Goal: Navigation & Orientation: Find specific page/section

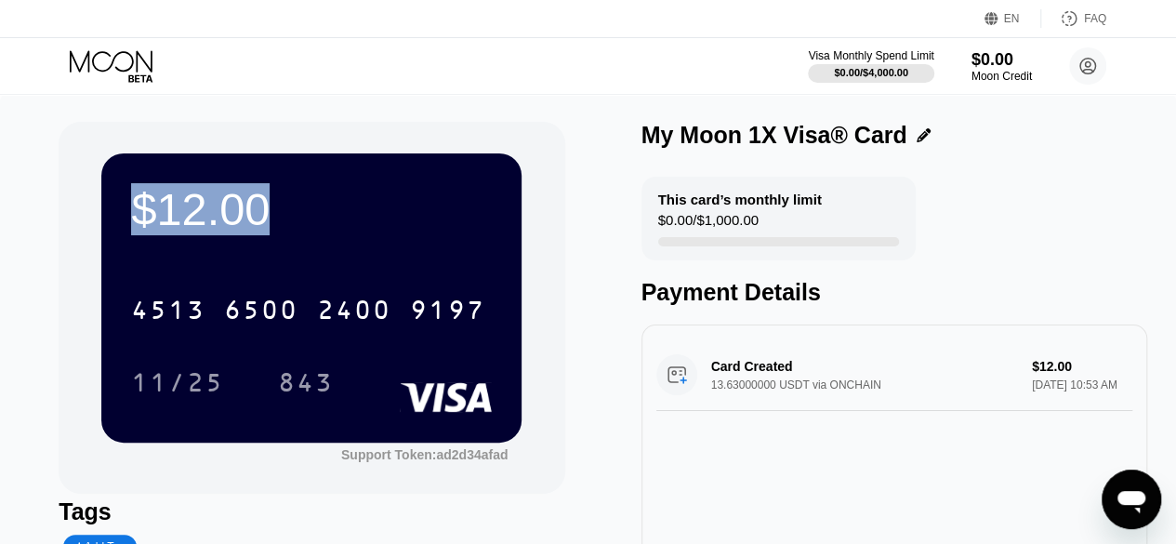
scroll to position [217, 0]
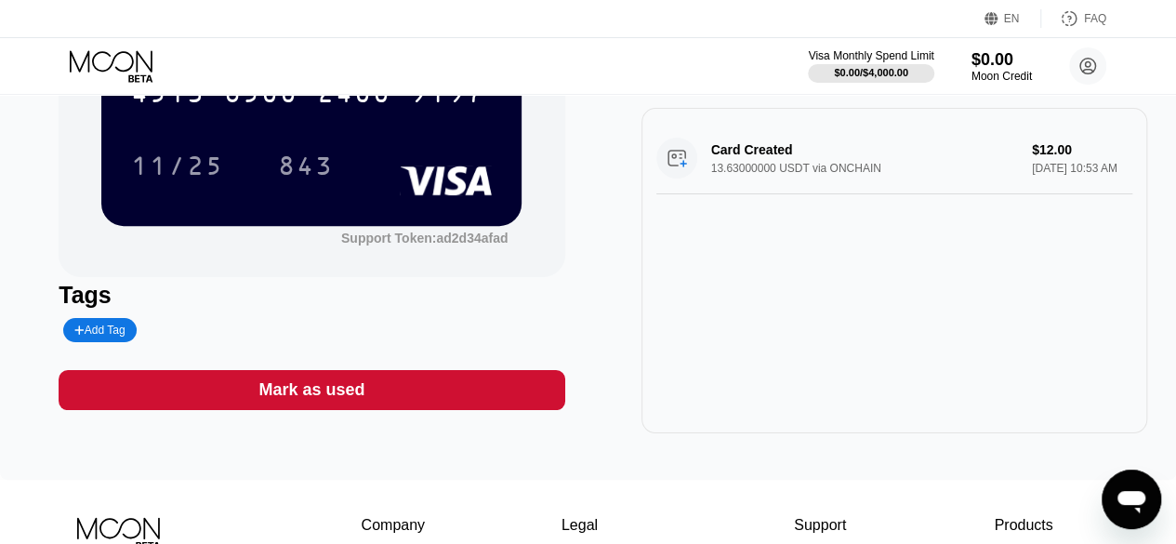
click at [458, 240] on div "Support Token: ad2d34afad" at bounding box center [424, 238] width 166 height 15
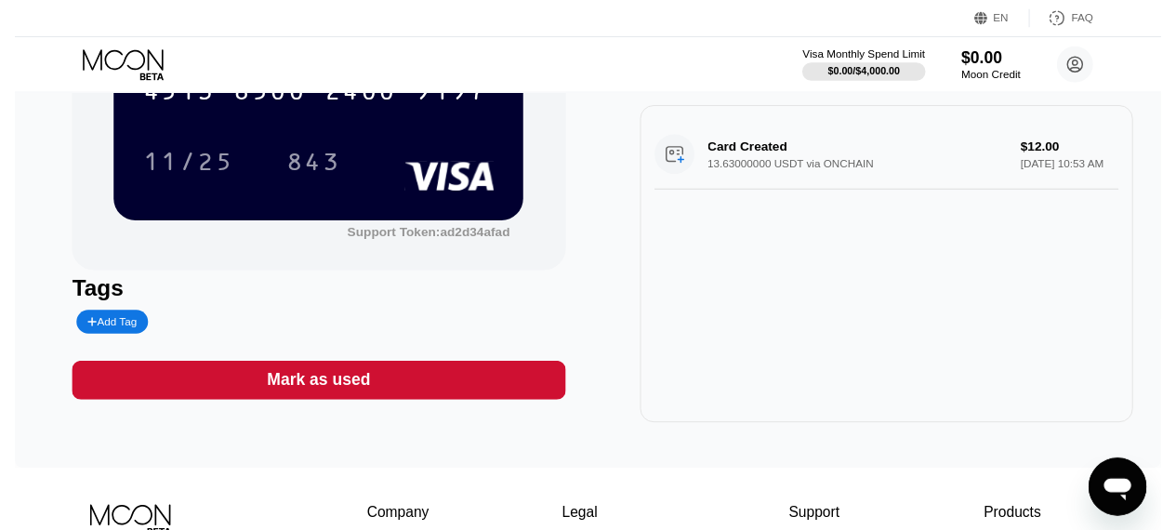
scroll to position [0, 0]
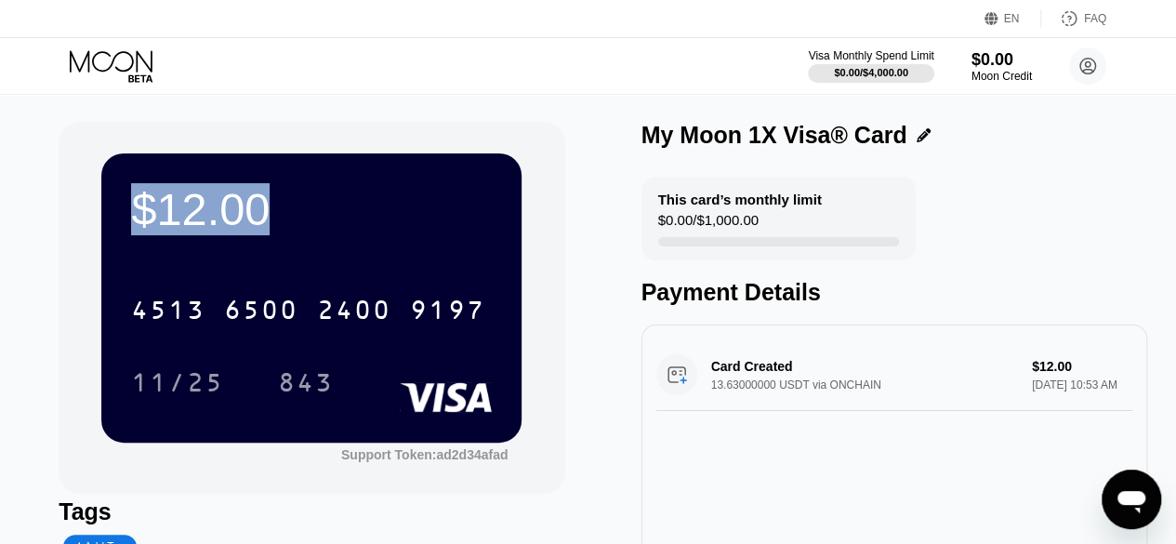
click at [731, 204] on div "This card’s monthly limit" at bounding box center [740, 200] width 164 height 16
click at [1086, 60] on circle at bounding box center [1087, 65] width 37 height 37
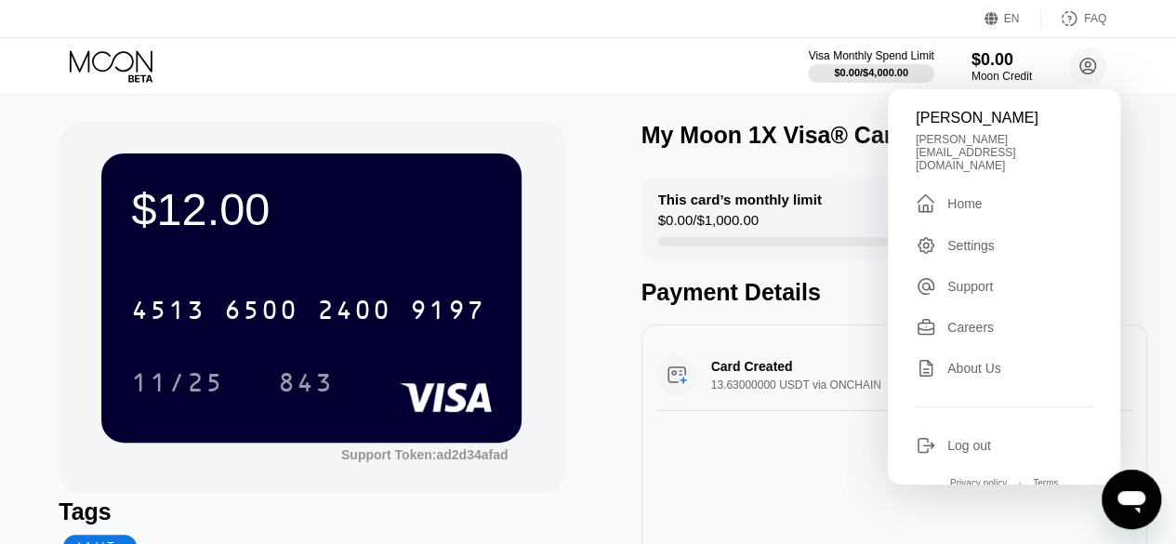
click at [956, 238] on div "Settings" at bounding box center [970, 245] width 47 height 15
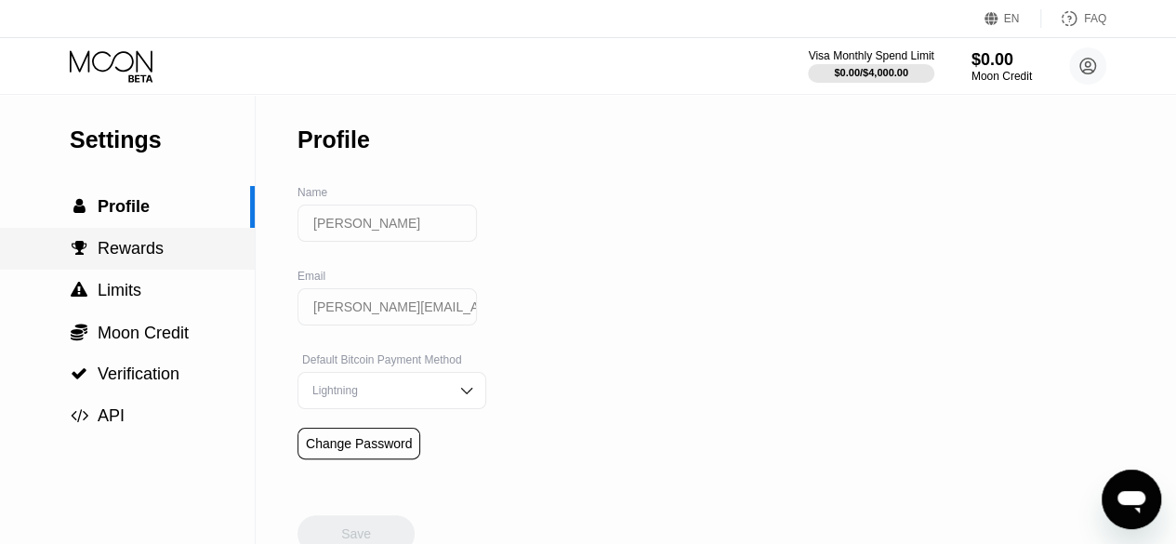
click at [115, 258] on span "Rewards" at bounding box center [131, 248] width 66 height 19
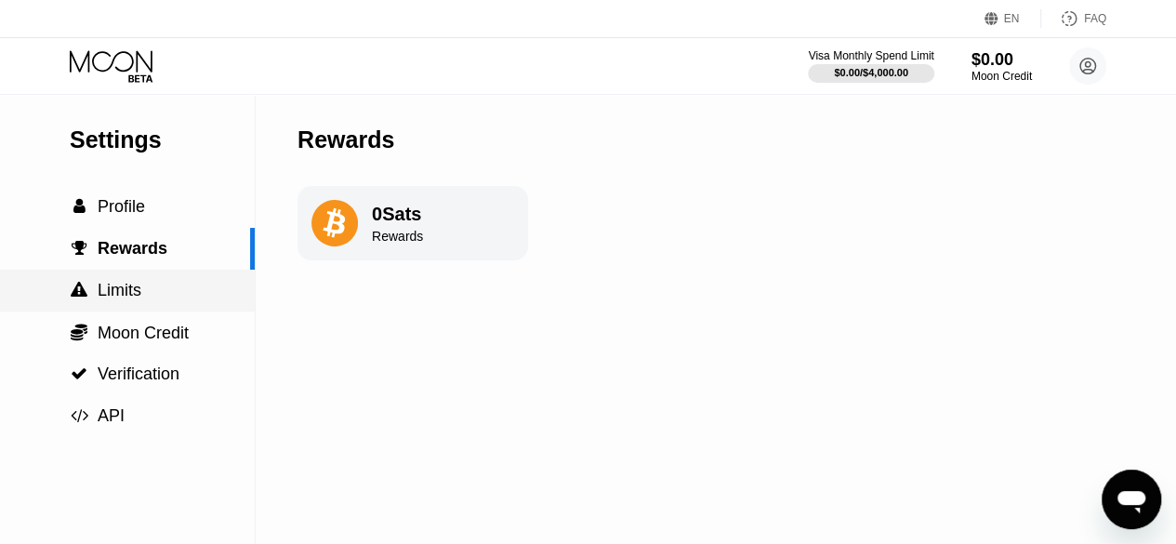
click at [123, 288] on span "Limits" at bounding box center [120, 290] width 44 height 19
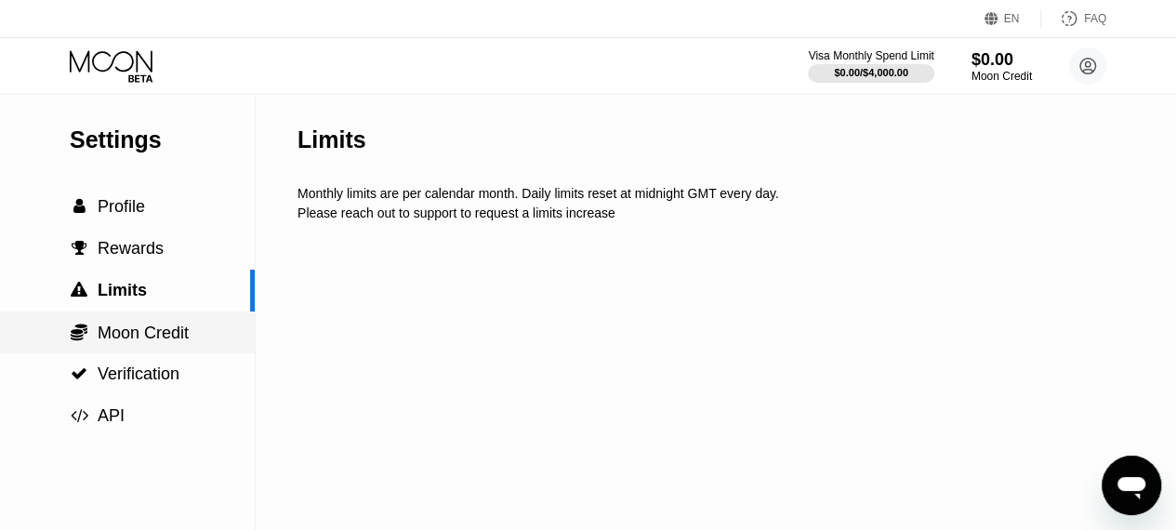
click at [129, 328] on span "Moon Credit" at bounding box center [143, 333] width 91 height 19
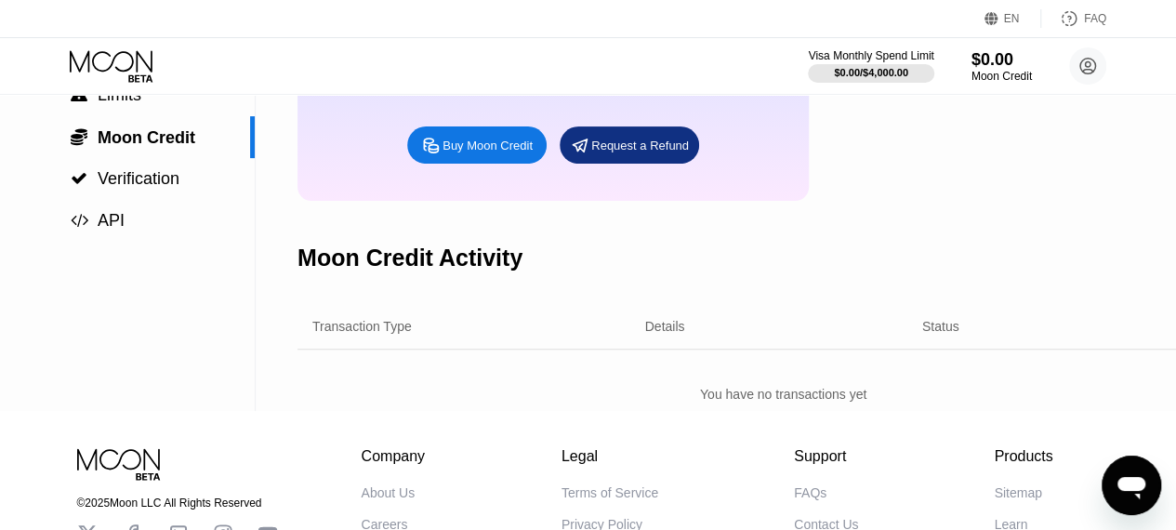
scroll to position [217, 0]
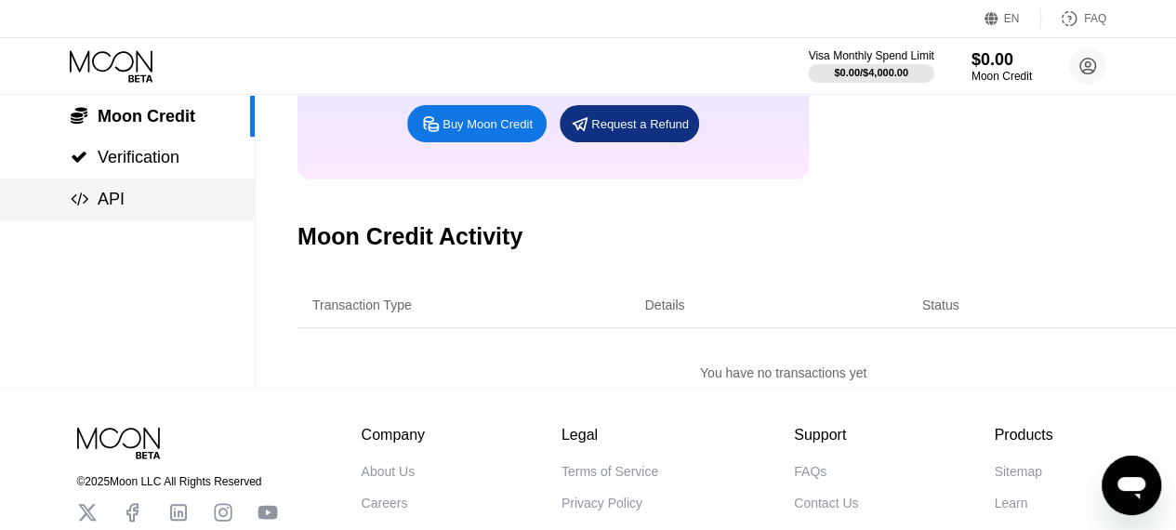
click at [138, 197] on div " API" at bounding box center [127, 200] width 255 height 20
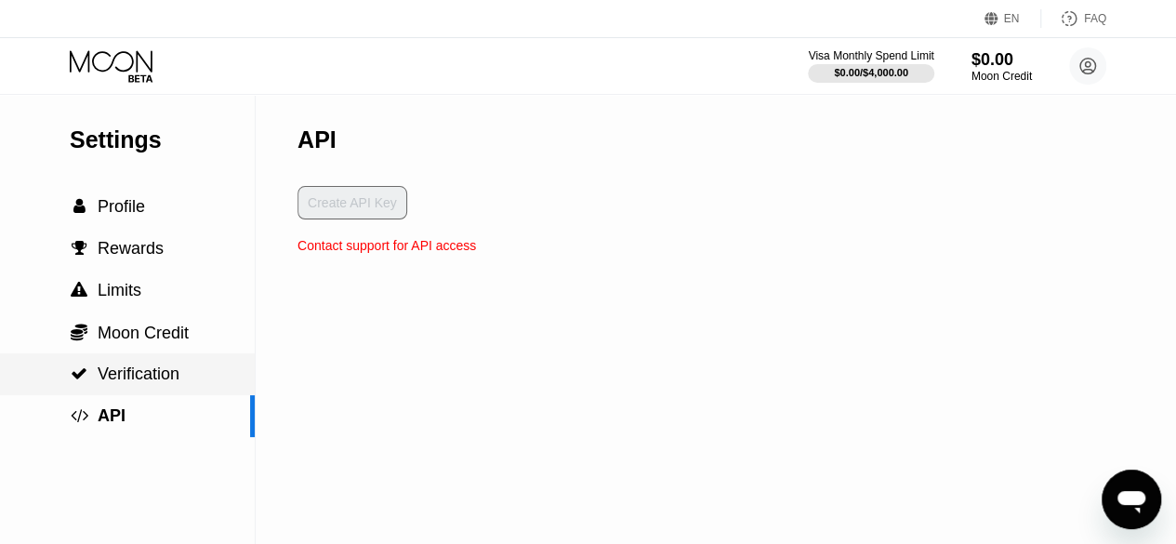
click at [132, 383] on span "Verification" at bounding box center [139, 373] width 82 height 19
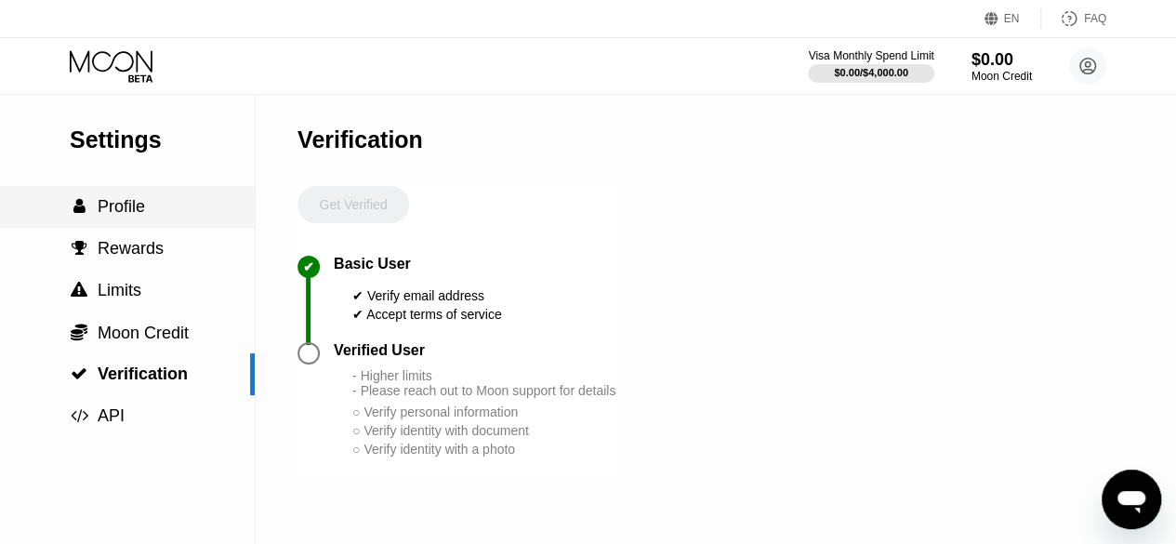
click at [126, 204] on span "Profile" at bounding box center [121, 206] width 47 height 19
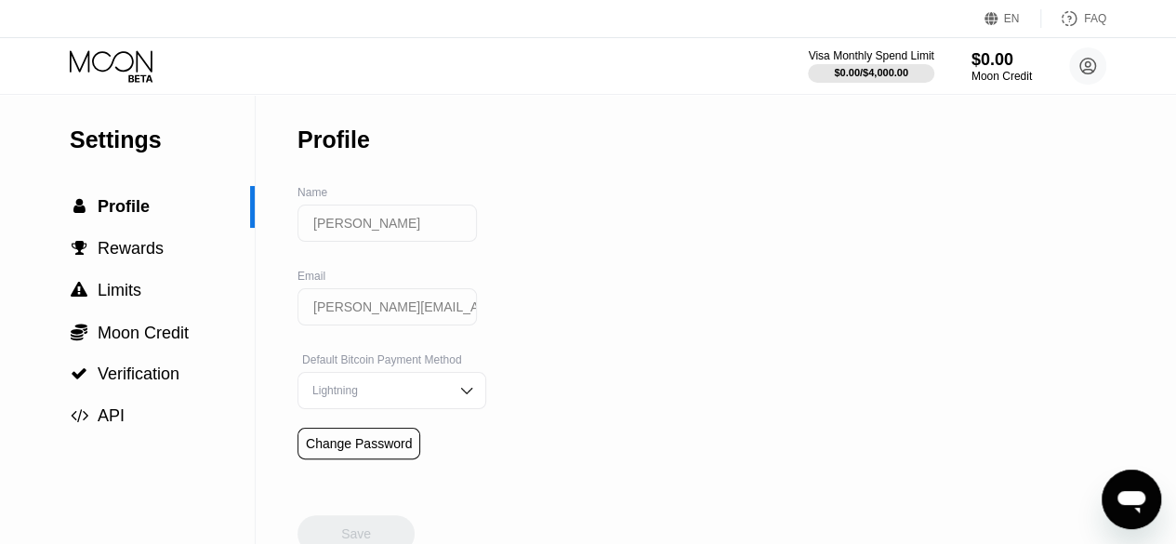
click at [126, 73] on icon at bounding box center [113, 66] width 86 height 33
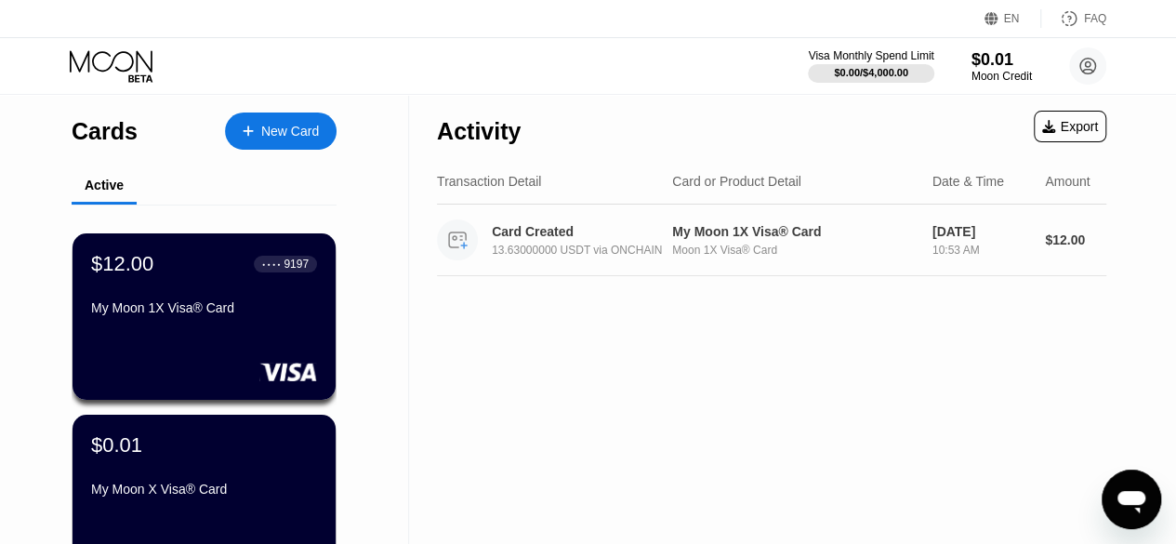
click at [547, 241] on div "Card Created 13.63000000 USDT via ONCHAIN" at bounding box center [591, 240] width 198 height 33
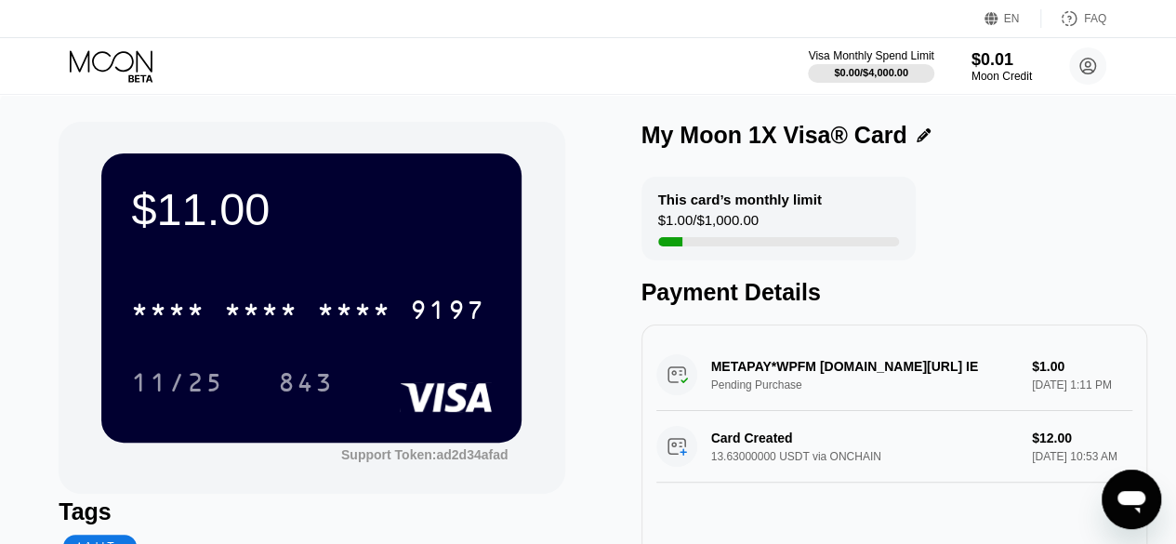
scroll to position [217, 0]
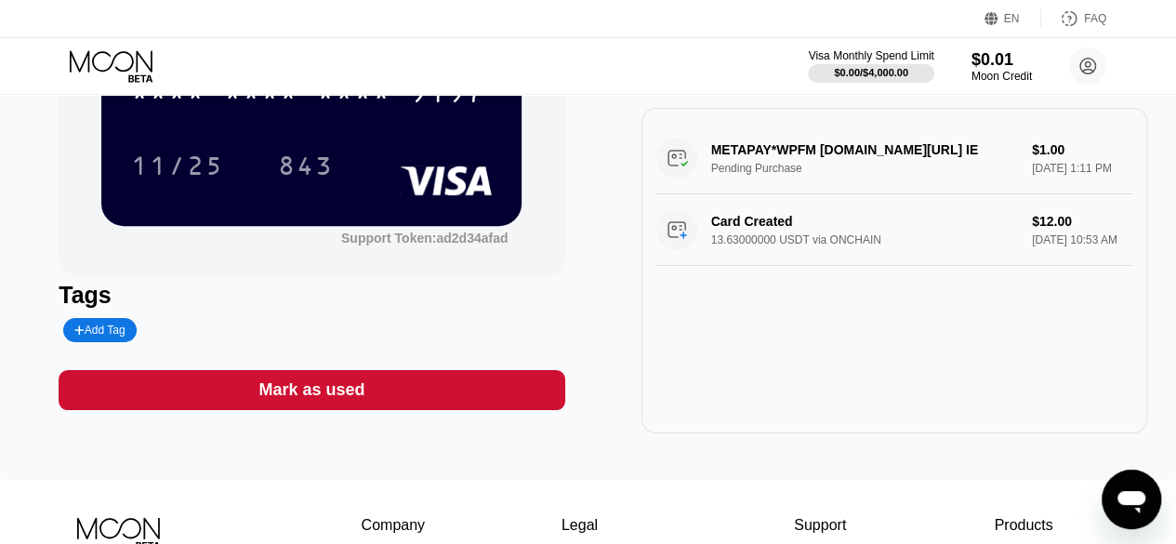
drag, startPoint x: 332, startPoint y: 235, endPoint x: 509, endPoint y: 232, distance: 176.7
click at [509, 232] on div "Support Token: ad2d34afad" at bounding box center [311, 236] width 420 height 20
click at [413, 245] on div "Support Token: ad2d34afad" at bounding box center [424, 238] width 166 height 15
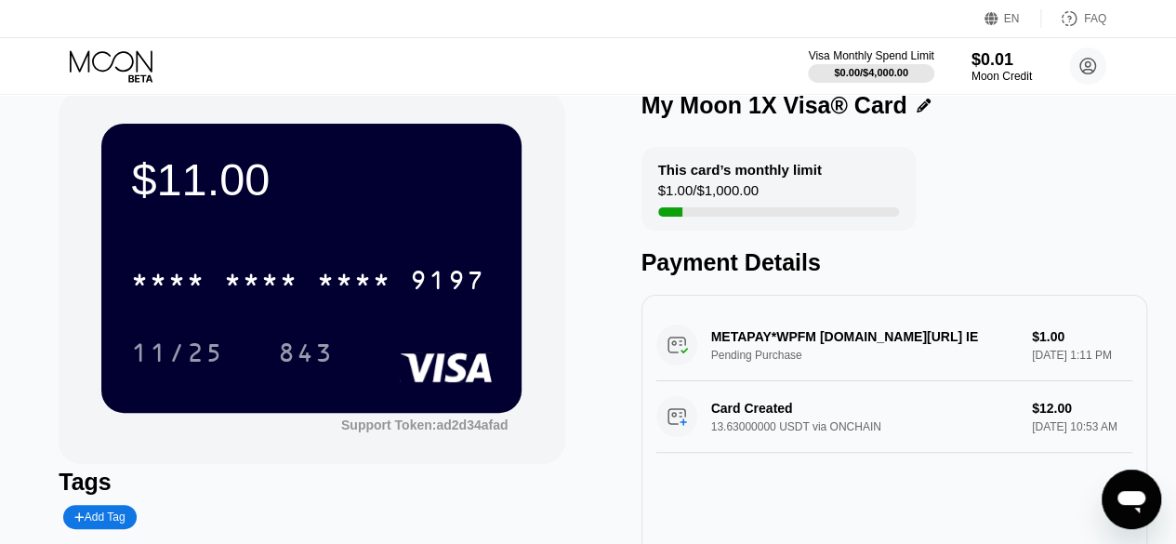
scroll to position [0, 0]
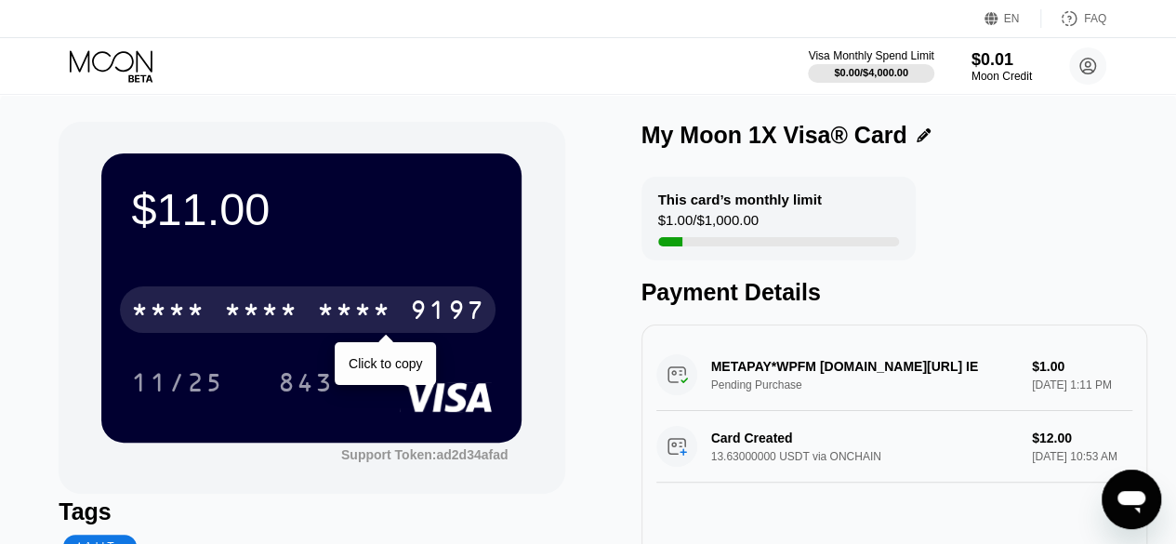
click at [443, 320] on div "9197" at bounding box center [447, 313] width 74 height 30
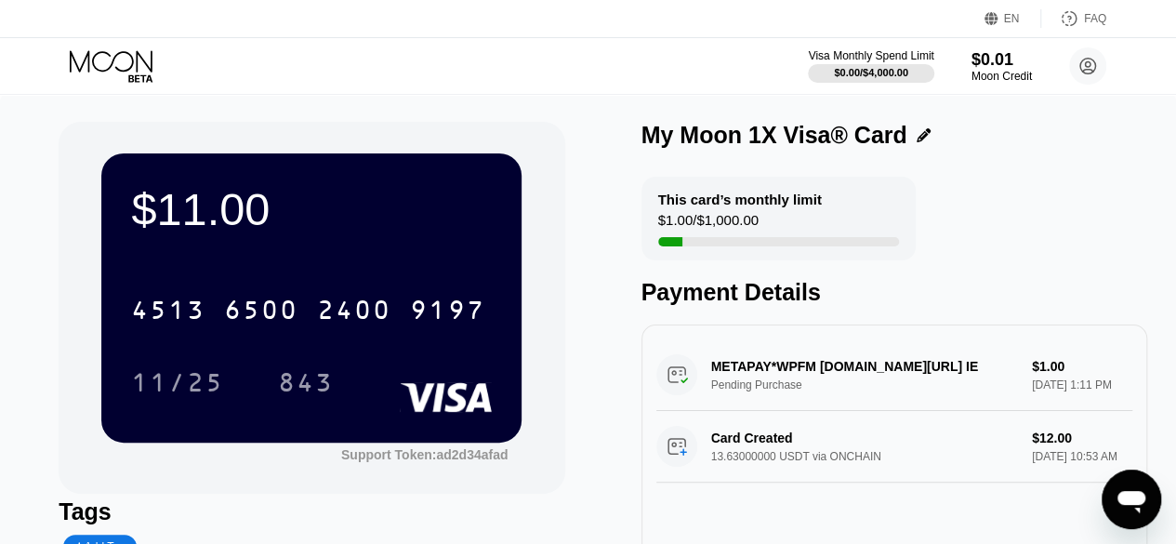
click at [450, 396] on rect at bounding box center [447, 397] width 92 height 30
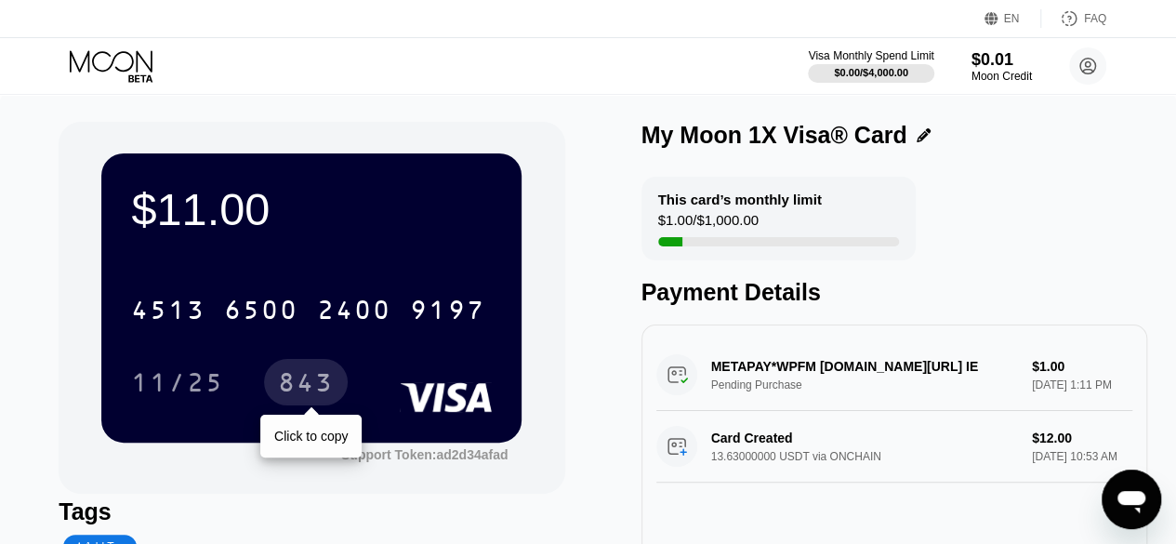
drag, startPoint x: 340, startPoint y: 381, endPoint x: 329, endPoint y: 246, distance: 135.3
click at [335, 374] on div "843" at bounding box center [306, 382] width 84 height 46
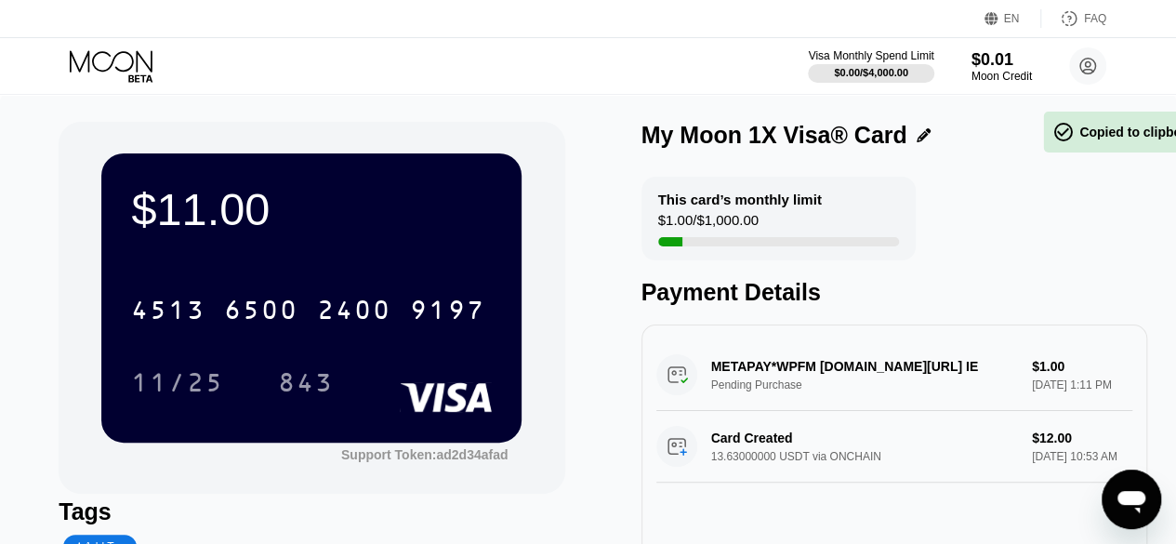
click at [329, 227] on div "$11.00" at bounding box center [311, 209] width 361 height 52
click at [405, 207] on div "$11.00" at bounding box center [311, 209] width 361 height 52
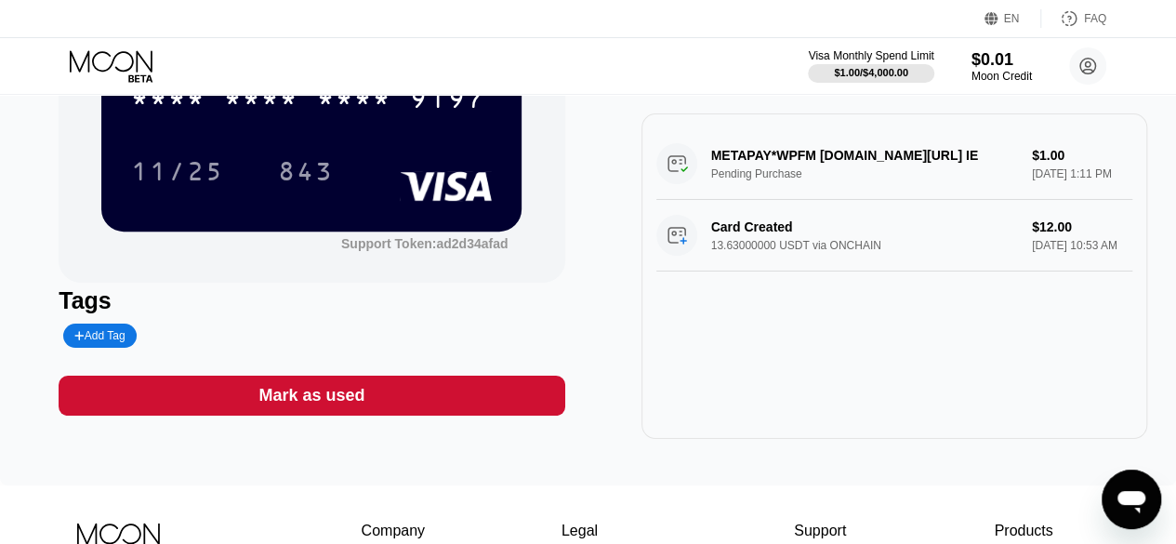
scroll to position [217, 0]
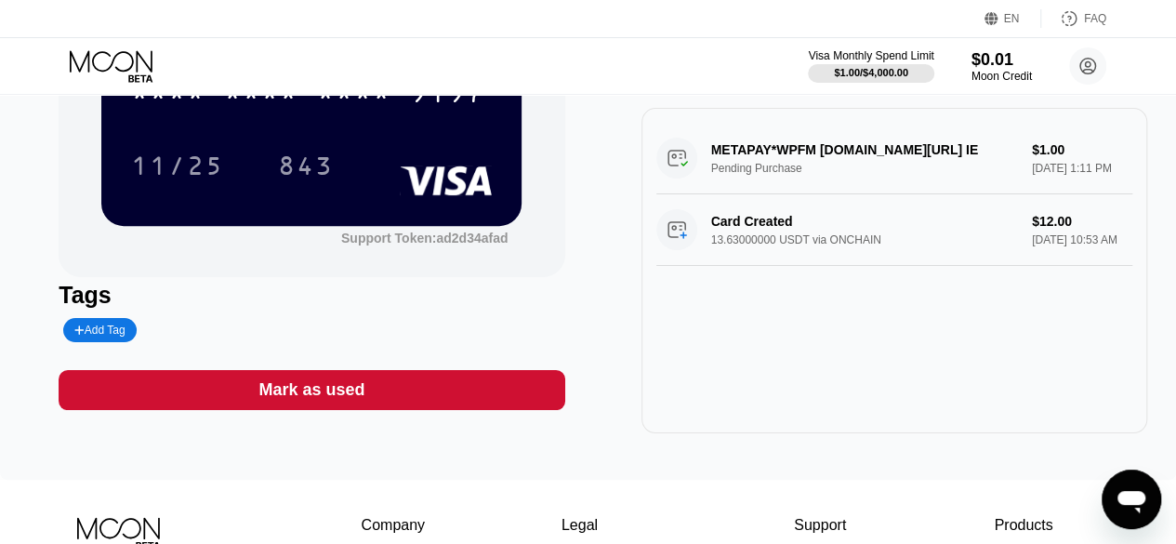
drag, startPoint x: 1031, startPoint y: 163, endPoint x: 1064, endPoint y: 189, distance: 41.7
click at [1064, 189] on div "METAPAY*WPFM [DOMAIN_NAME][URL] IE Pending Purchase $1.00 [DATE] 1:11 PM" at bounding box center [894, 159] width 476 height 72
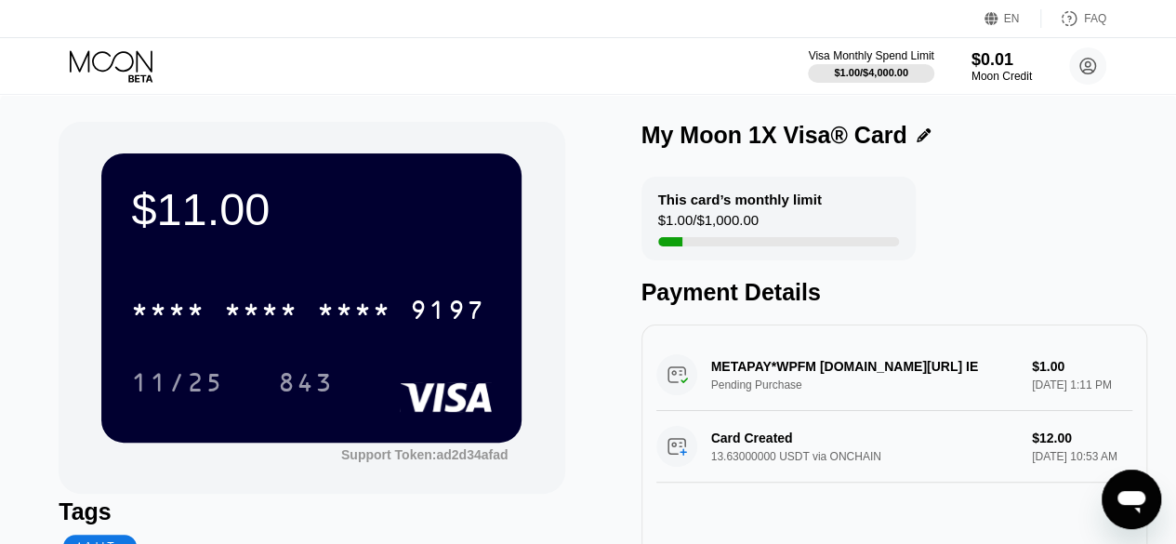
click at [180, 188] on div "$11.00" at bounding box center [311, 209] width 361 height 52
click at [153, 153] on div "$11.00 * * * * * * * * * * * * 9197 11/25 843" at bounding box center [311, 297] width 420 height 288
click at [363, 405] on div "11/25 843" at bounding box center [311, 382] width 361 height 46
drag, startPoint x: 254, startPoint y: 406, endPoint x: 115, endPoint y: 446, distance: 144.2
click at [251, 405] on div "11/25 843" at bounding box center [311, 382] width 361 height 46
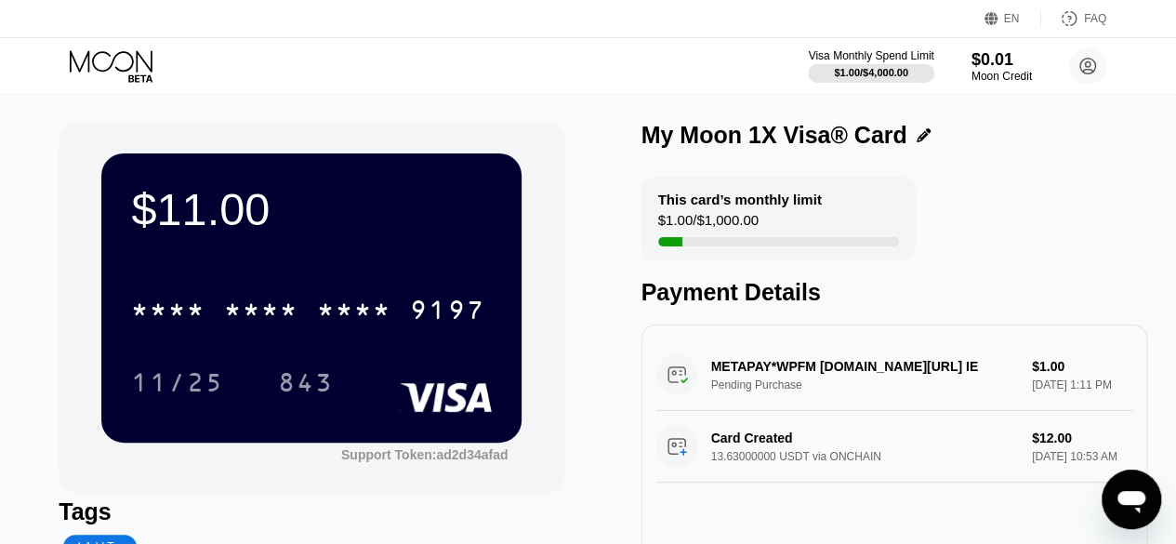
click at [115, 446] on div "Support Token: ad2d34afad" at bounding box center [311, 453] width 420 height 20
click at [151, 352] on div "* * * * * * * * * * * * 9197 11/25 843" at bounding box center [311, 327] width 361 height 110
drag, startPoint x: 774, startPoint y: 377, endPoint x: 800, endPoint y: 377, distance: 26.0
click at [800, 377] on div "METAPAY*WPFM [DOMAIN_NAME][URL] IE Pending Purchase $1.00 [DATE] 1:11 PM" at bounding box center [894, 375] width 476 height 72
